Goal: Find specific page/section: Find specific page/section

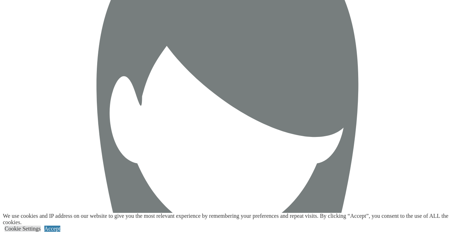
scroll to position [2161, 0]
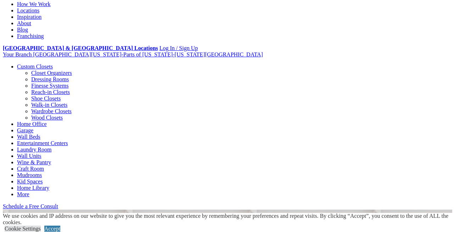
scroll to position [0, 0]
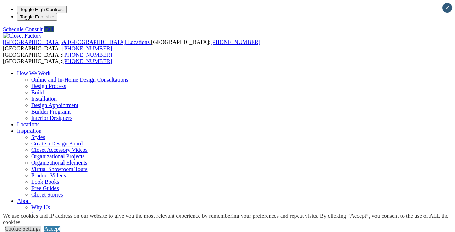
type input "*****"
click input "*" at bounding box center [0, 0] width 0 height 0
